Goal: Find specific page/section: Find specific page/section

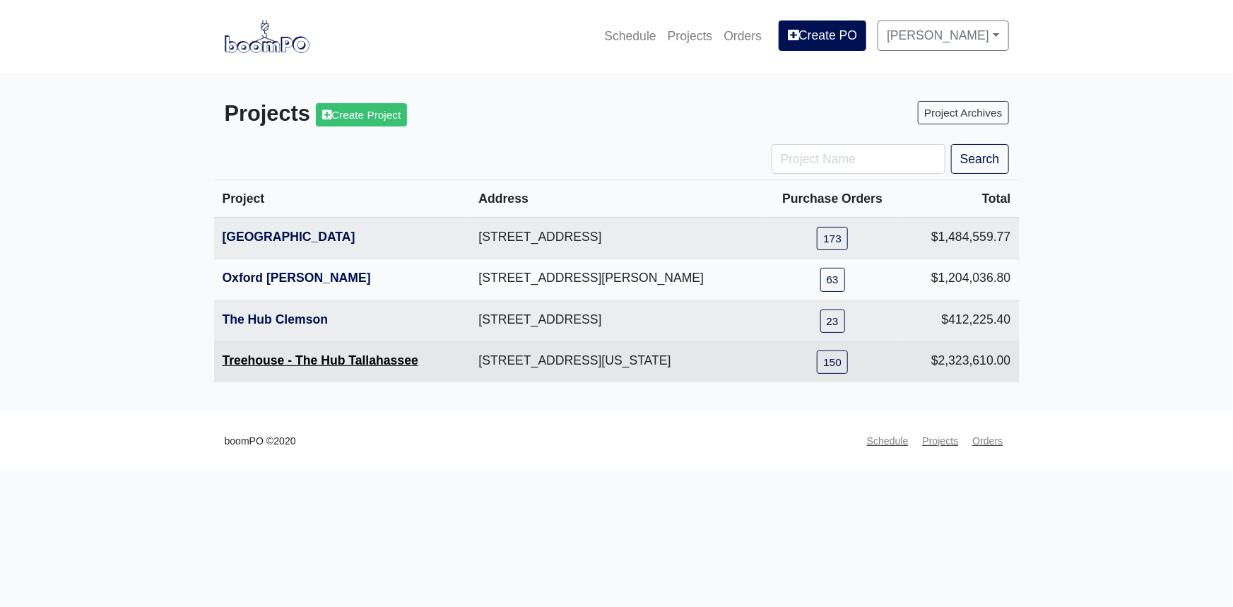
click at [264, 360] on link "Treehouse - The Hub Tallahassee" at bounding box center [321, 360] width 196 height 14
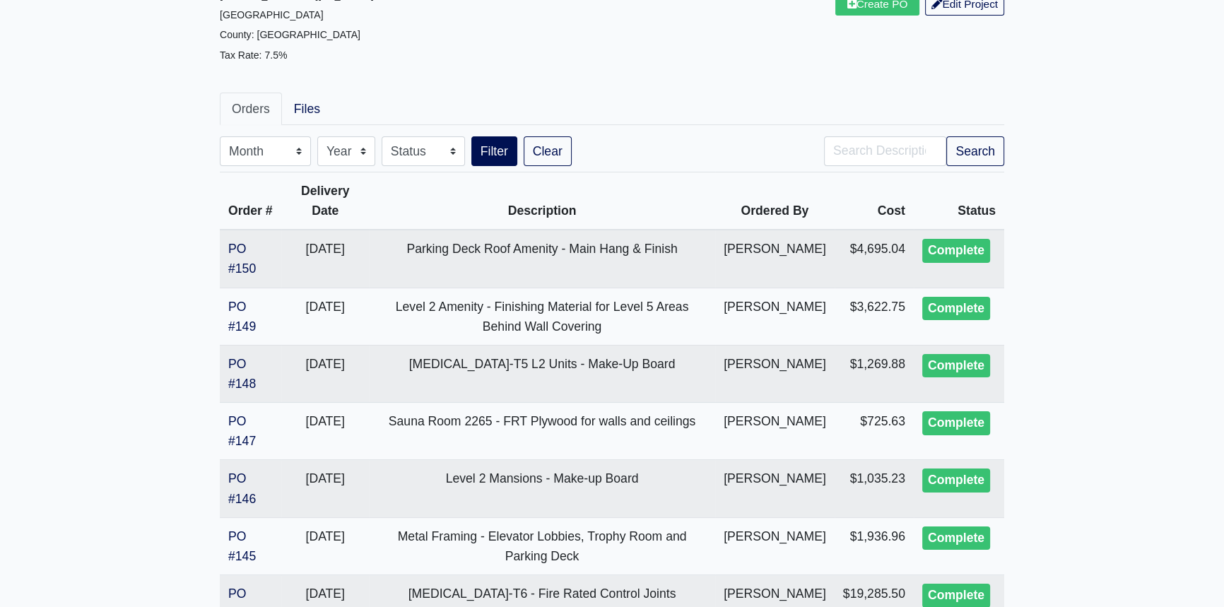
scroll to position [192, 0]
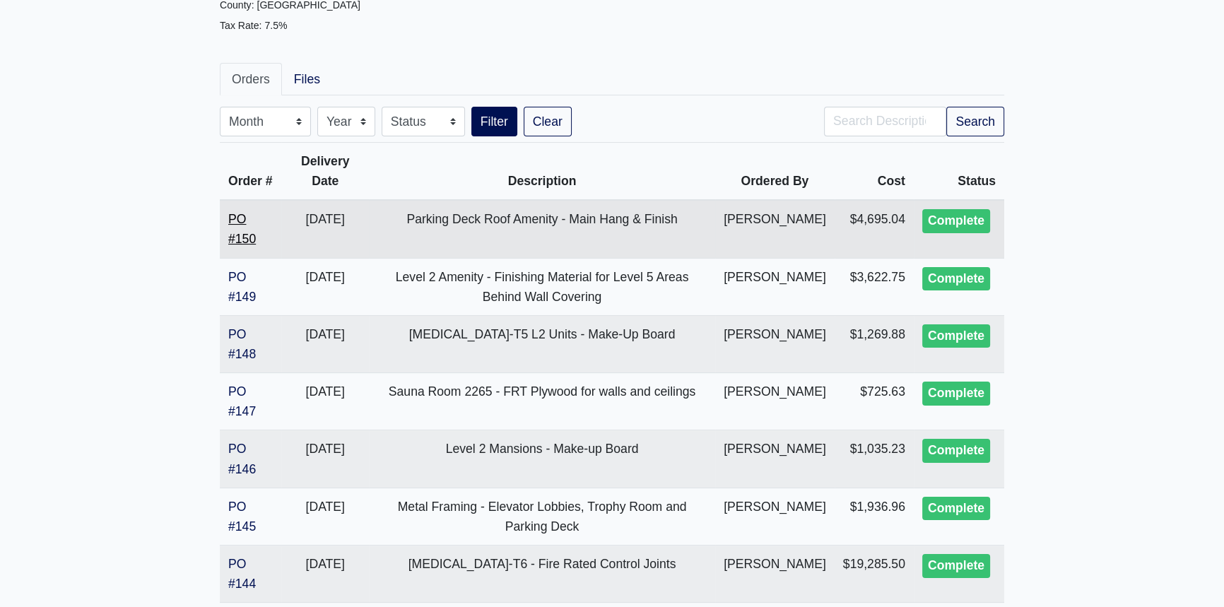
click at [246, 246] on link "PO #150" at bounding box center [242, 229] width 28 height 34
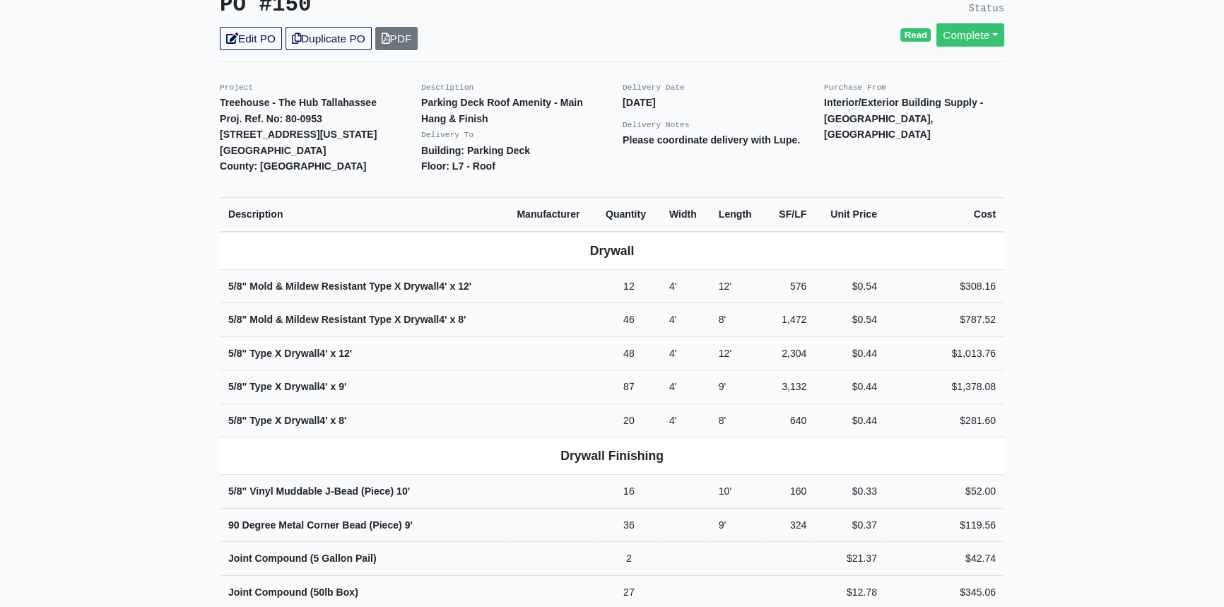
scroll to position [385, 0]
